Goal: Task Accomplishment & Management: Manage account settings

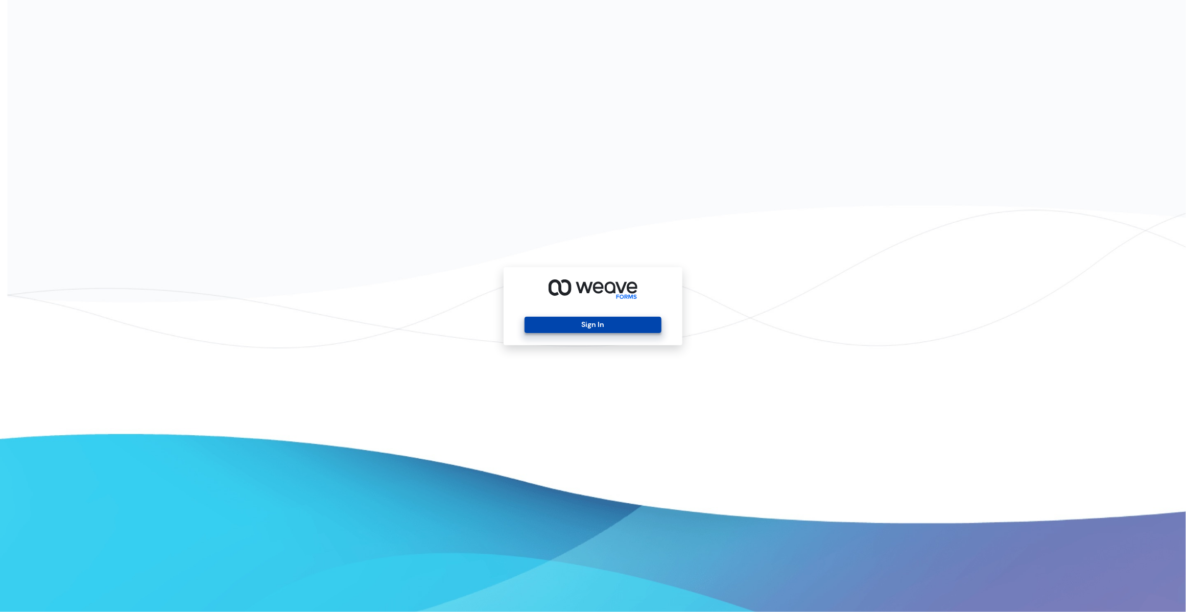
click at [630, 327] on button "Sign In" at bounding box center [593, 325] width 136 height 16
